Goal: Transaction & Acquisition: Register for event/course

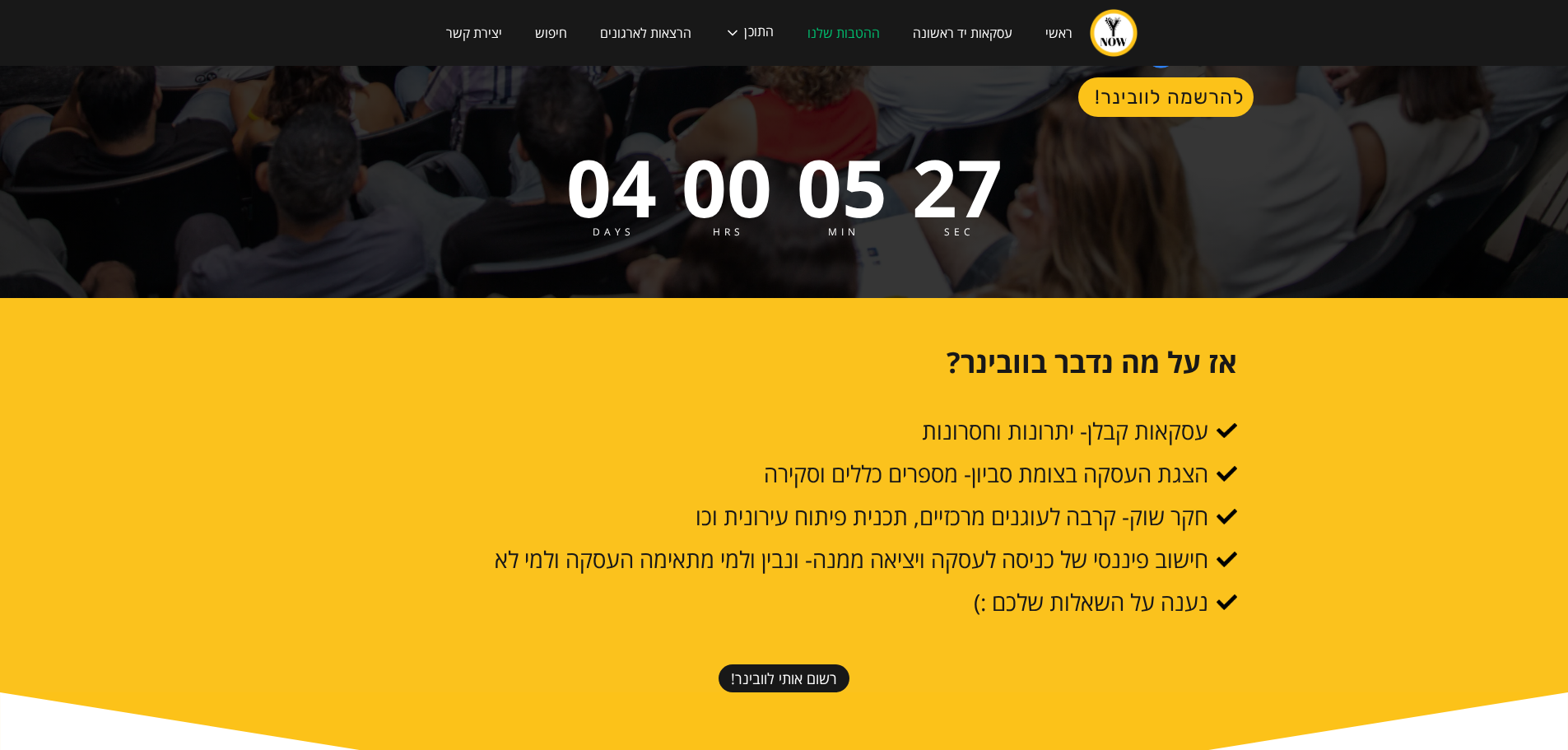
scroll to position [713, 0]
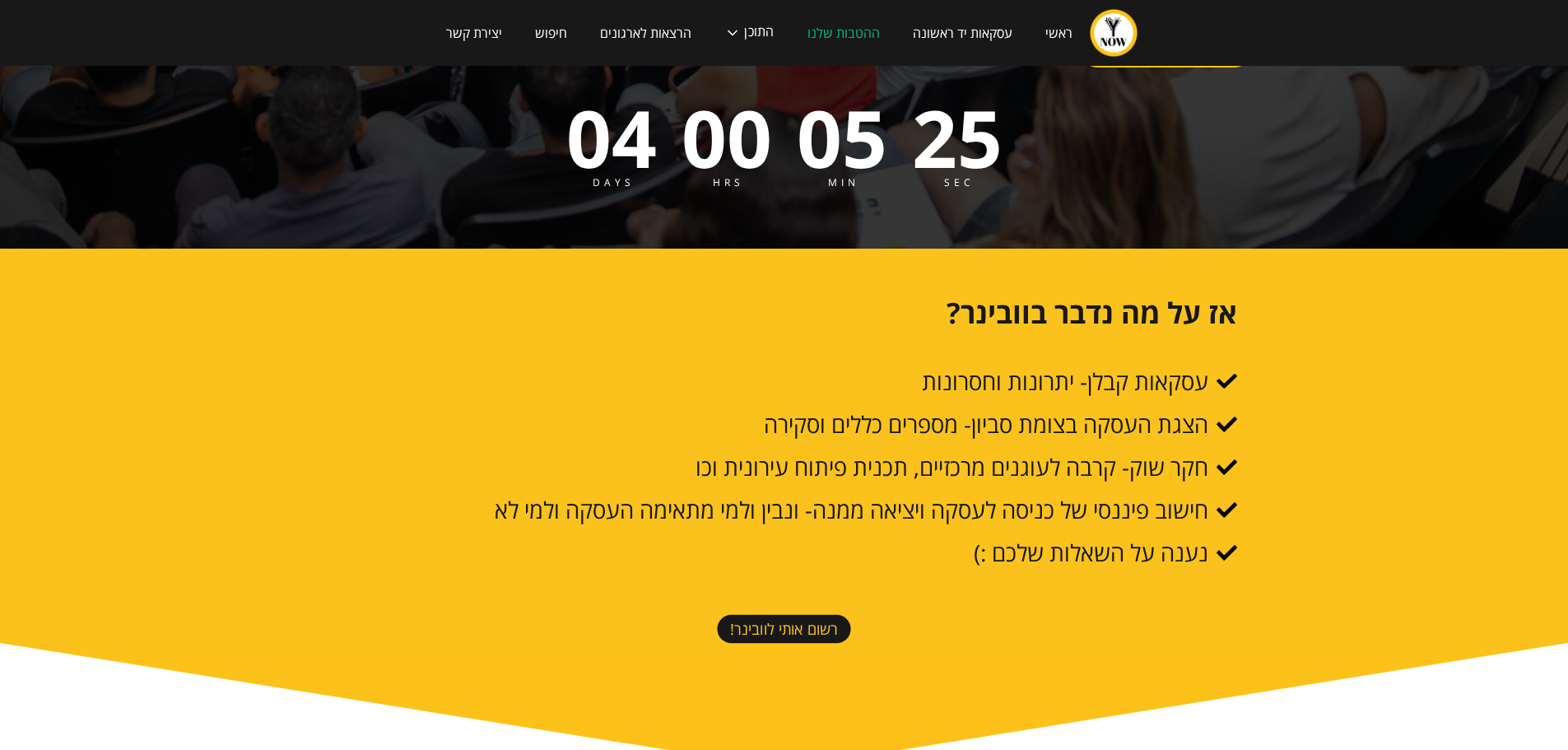
click at [767, 614] on link "רשום אותי לוובינר!" at bounding box center [783, 629] width 133 height 28
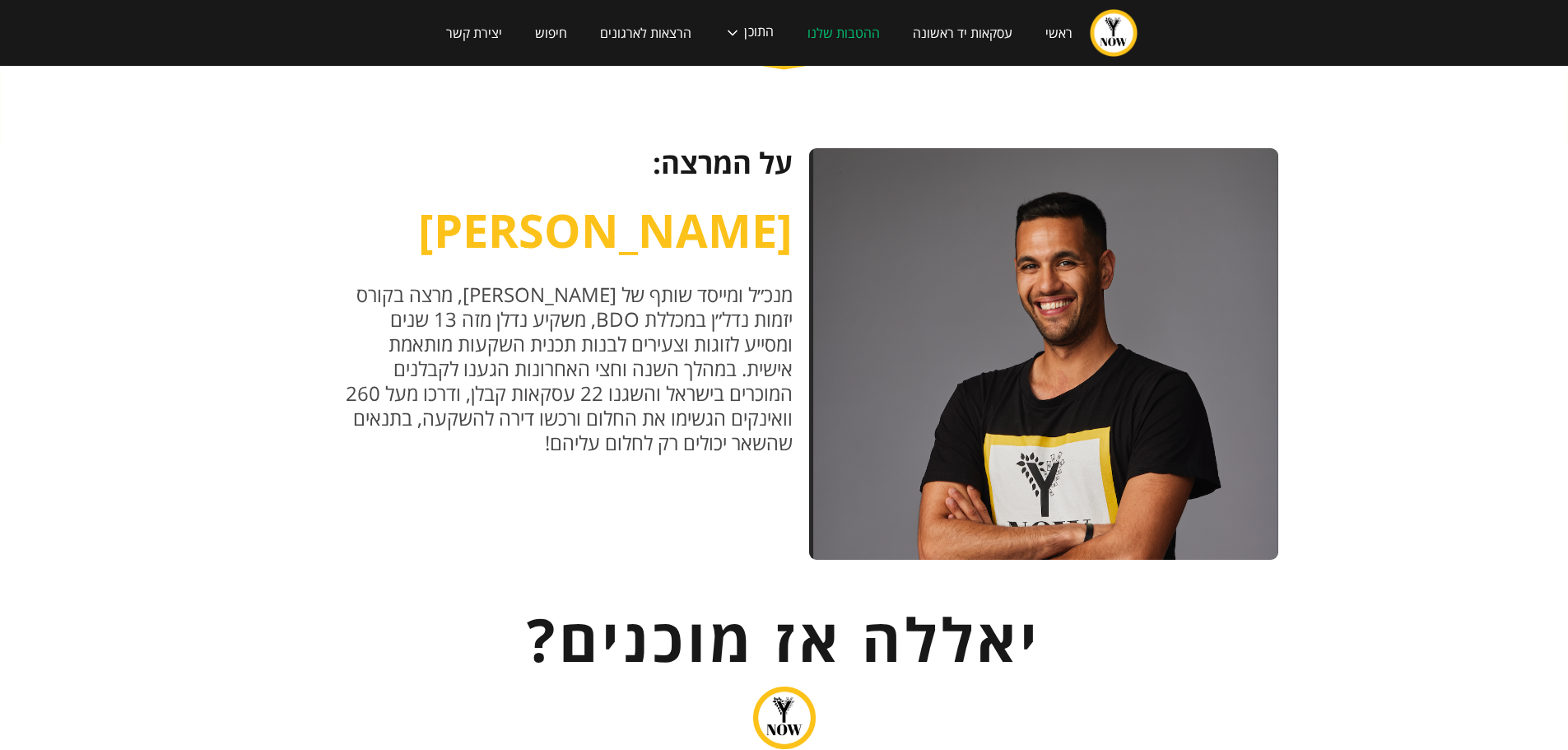
scroll to position [1748, 0]
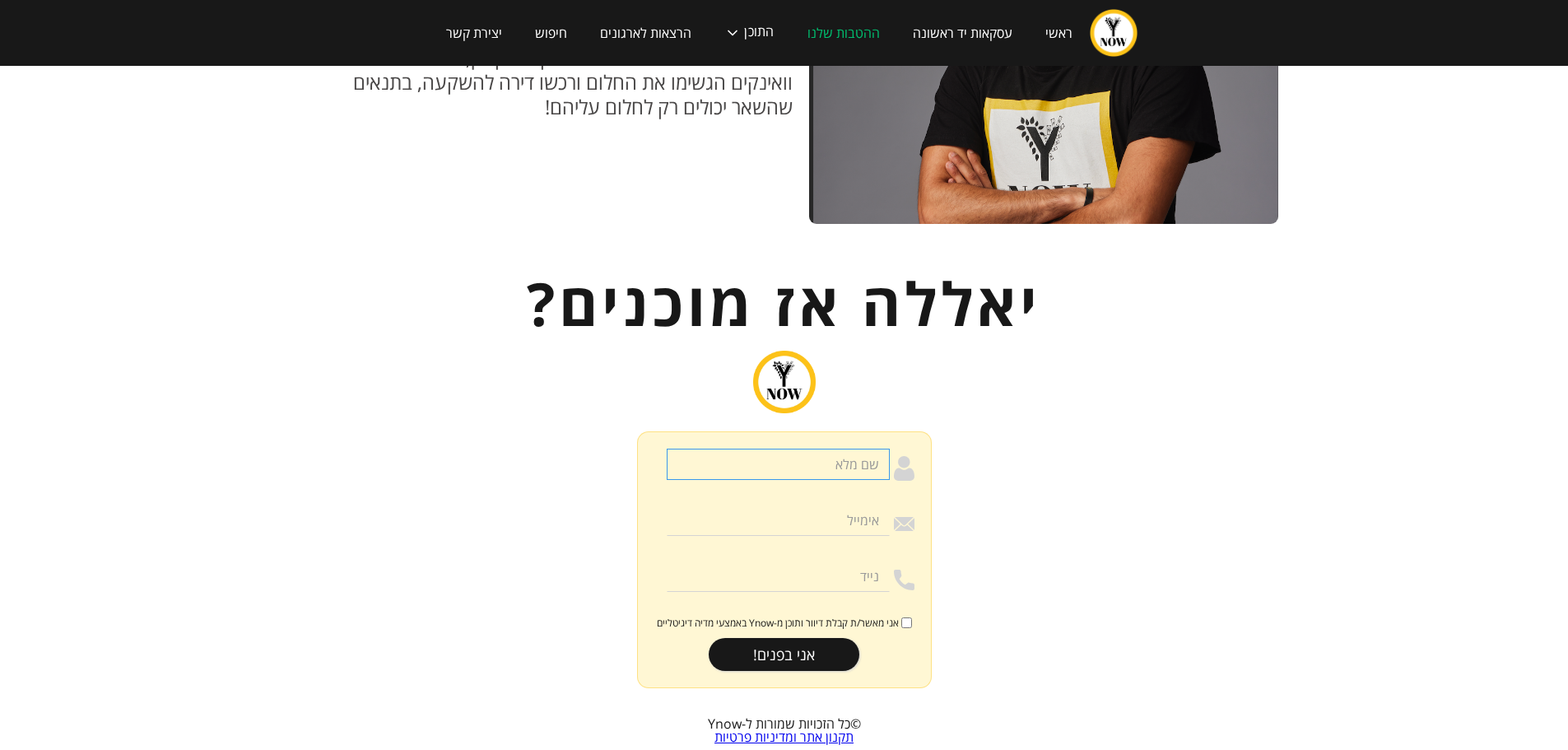
click at [851, 449] on input "הרשמה לוובינר" at bounding box center [778, 464] width 223 height 31
type input "[PERSON_NAME]"
type input "[EMAIL_ADDRESS][DOMAIN_NAME]"
type input "0524238780"
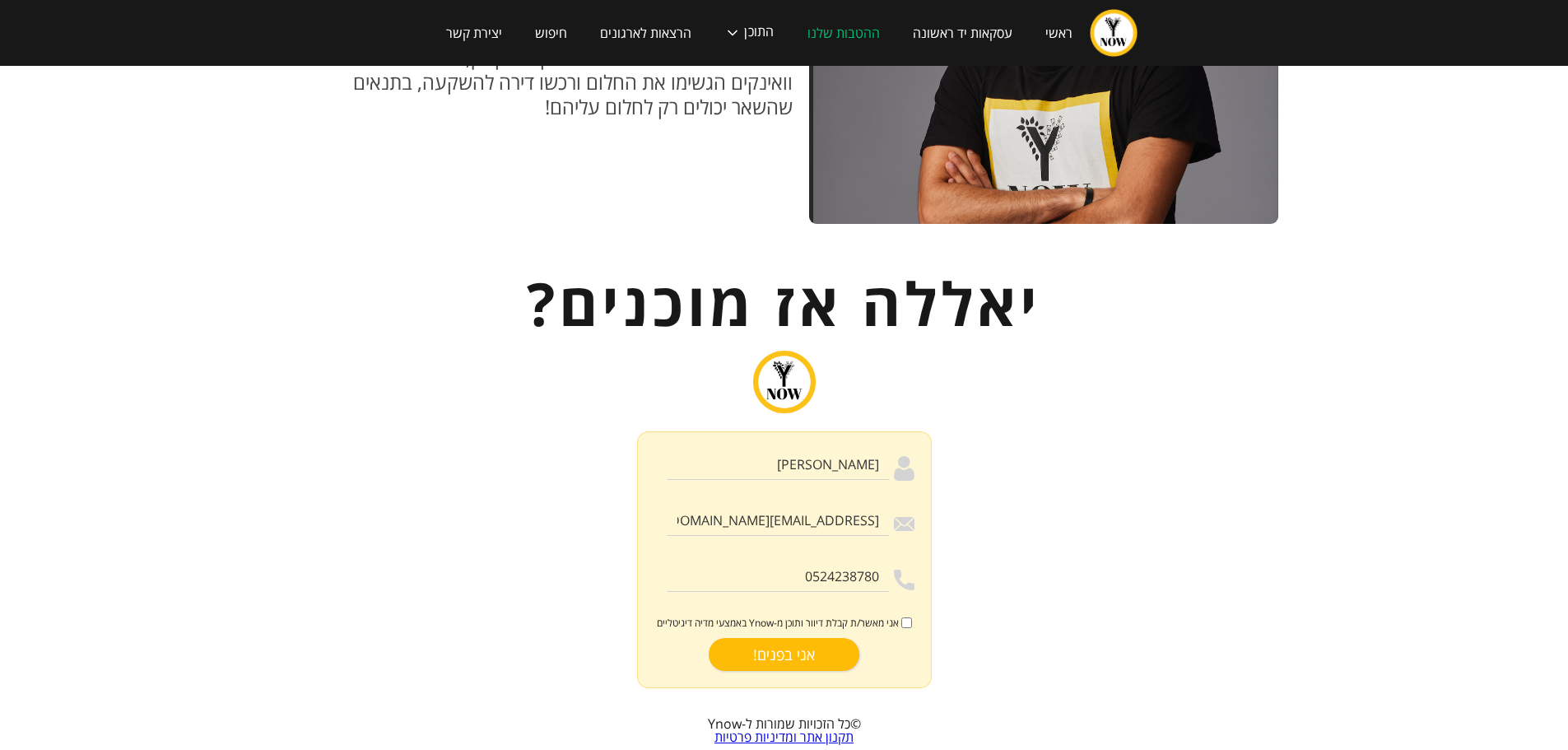
click at [791, 638] on input "אני בפנים!" at bounding box center [784, 654] width 151 height 33
click at [912, 616] on label "אני מאשר/ת קבלת דיוור ותוכן מ-Ynow באמצעי מדיה דיגיטליים" at bounding box center [784, 623] width 260 height 13
click at [912, 617] on input "אני מאשר/ת קבלת דיוור ותוכן מ-Ynow באמצעי מדיה דיגיטליים" at bounding box center [907, 622] width 11 height 11
checkbox input "true"
click at [774, 638] on input "אני בפנים!" at bounding box center [784, 654] width 151 height 33
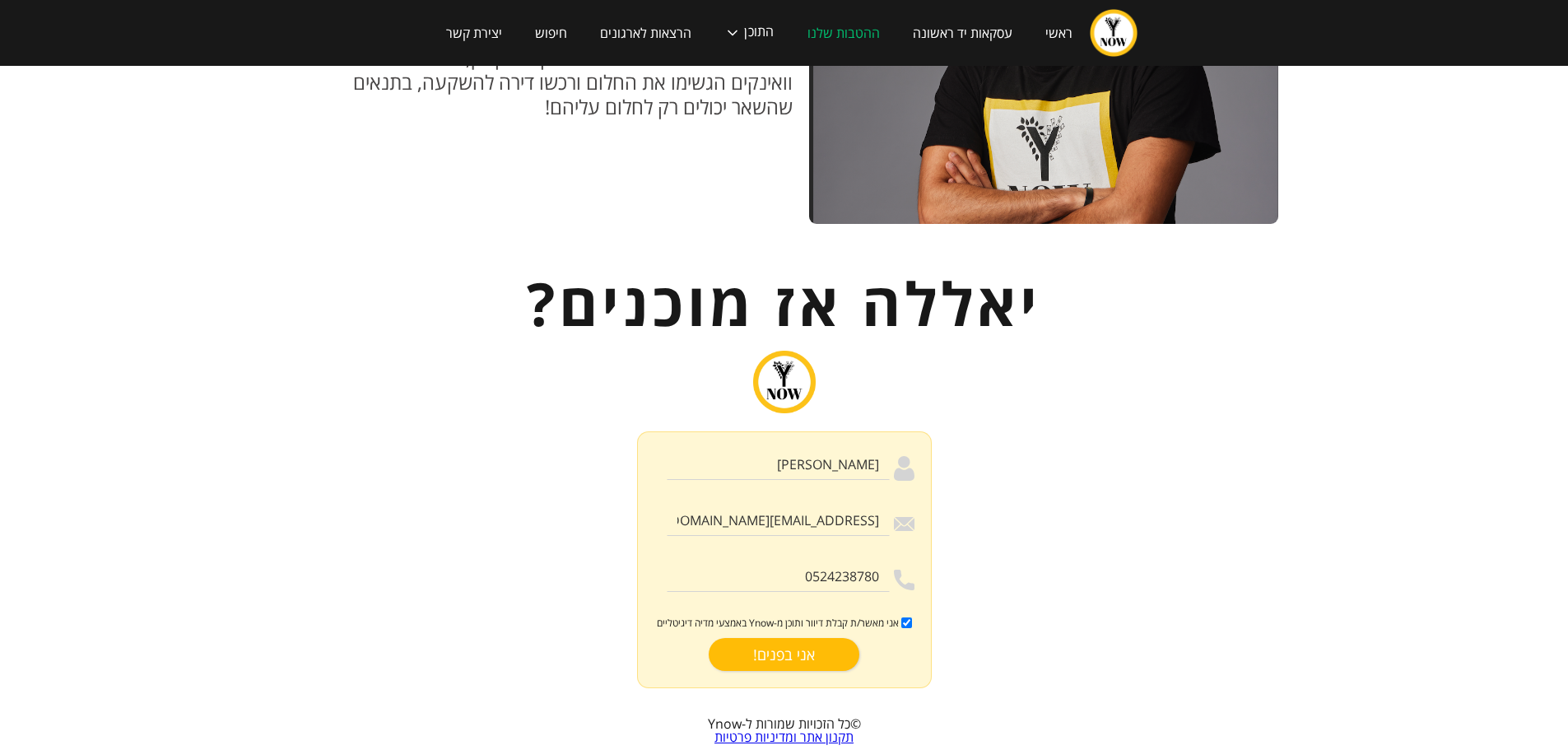
type input "רק שניה.."
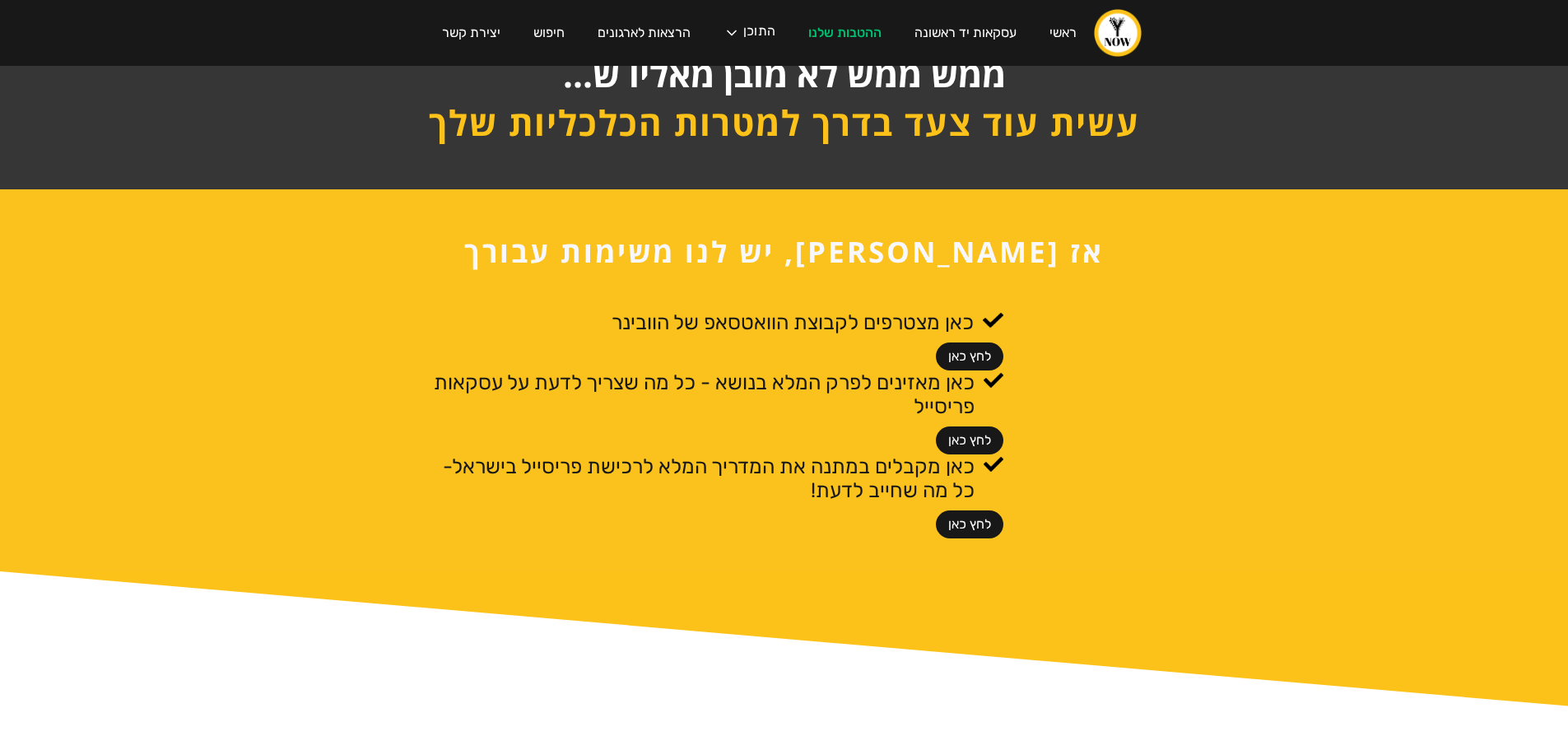
scroll to position [439, 0]
